Goal: Find specific page/section: Find specific page/section

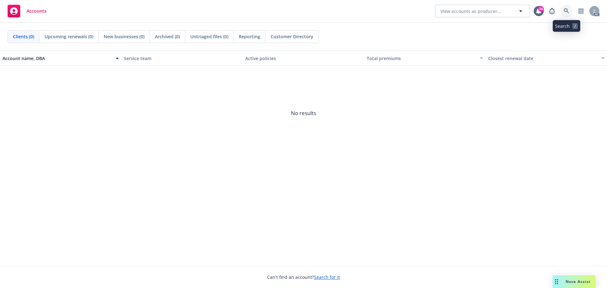
click at [566, 13] on icon at bounding box center [567, 11] width 6 height 6
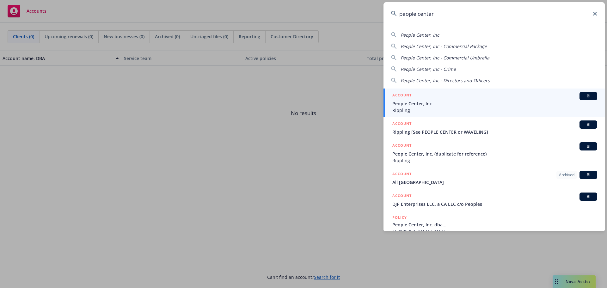
type input "people center"
click at [479, 101] on span "People Center, Inc" at bounding box center [494, 103] width 205 height 7
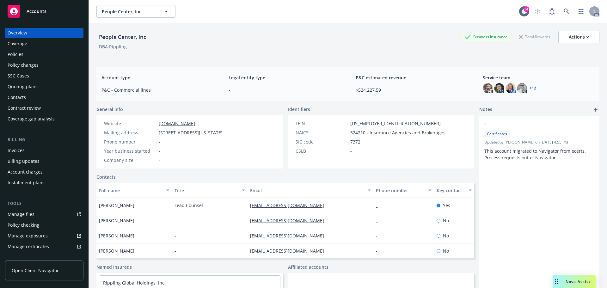
scroll to position [59, 0]
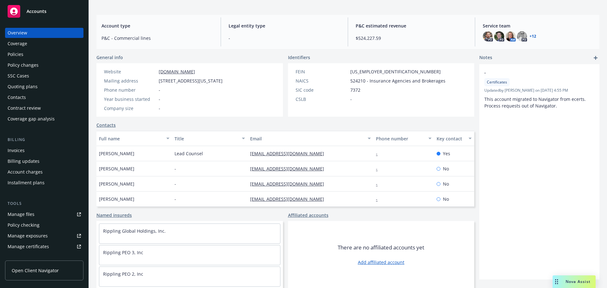
click at [37, 59] on div "Policies" at bounding box center [44, 54] width 73 height 10
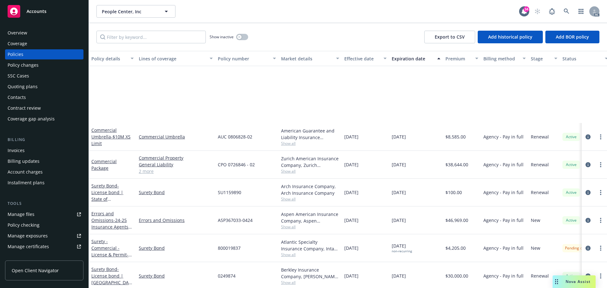
scroll to position [980, 0]
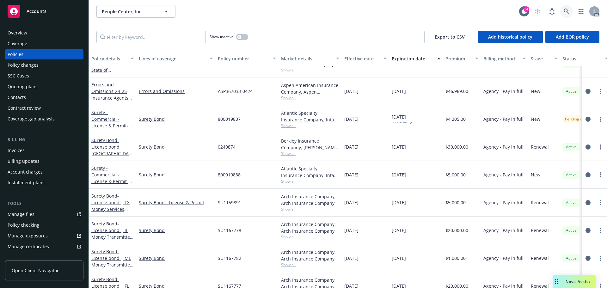
click at [564, 11] on icon at bounding box center [567, 12] width 6 height 6
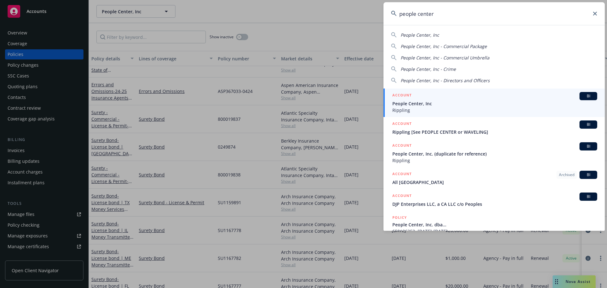
click at [480, 81] on span "People Center, Inc - Directors and Officers" at bounding box center [445, 80] width 89 height 6
type input "People Center, Inc - Directors and Officers"
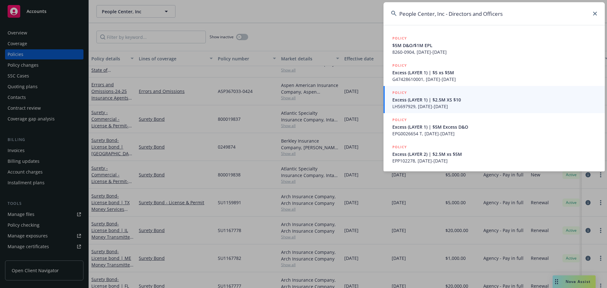
click at [597, 14] on icon at bounding box center [595, 14] width 4 height 4
